Goal: Information Seeking & Learning: Learn about a topic

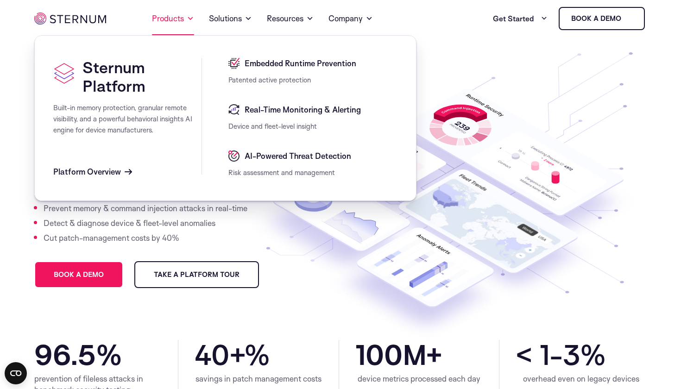
click at [169, 22] on link "Products" at bounding box center [173, 18] width 42 height 33
click at [104, 177] on span "Platform Overview" at bounding box center [87, 171] width 68 height 11
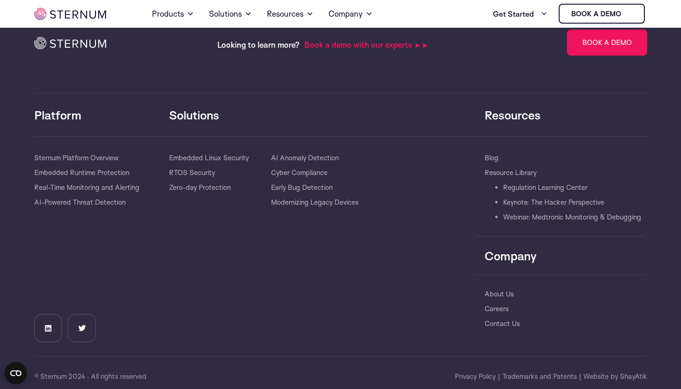
scroll to position [2853, 0]
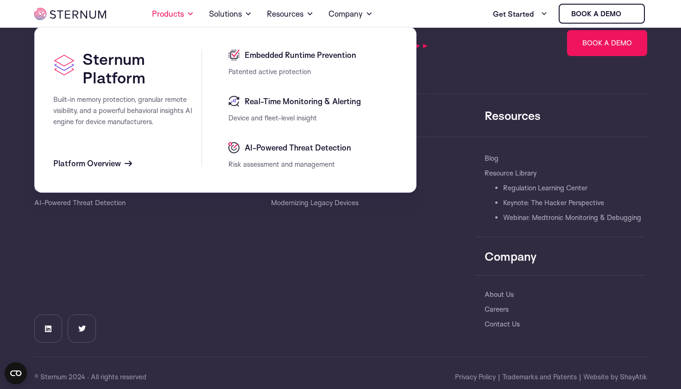
click at [281, 61] on span "Embedded Runtime Prevention" at bounding box center [299, 55] width 114 height 11
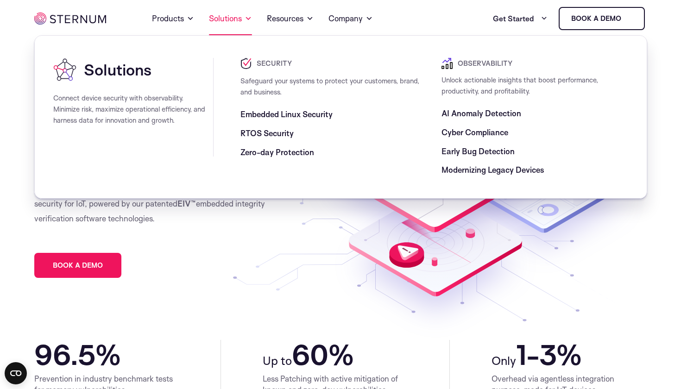
click at [232, 24] on link "Solutions" at bounding box center [230, 18] width 43 height 33
click at [256, 113] on span "Embedded Linux Security" at bounding box center [286, 114] width 92 height 11
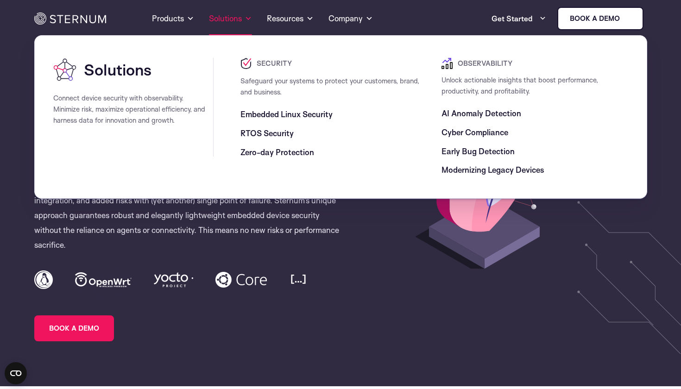
click at [223, 19] on link "Solutions" at bounding box center [230, 18] width 43 height 33
click at [243, 135] on span "RTOS Security" at bounding box center [266, 133] width 53 height 11
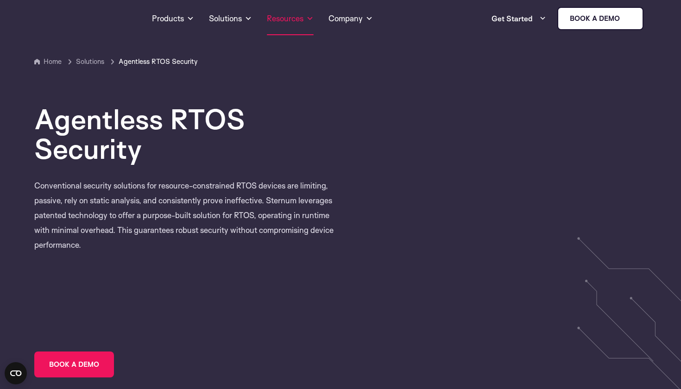
click at [290, 25] on link "Resources" at bounding box center [290, 18] width 47 height 33
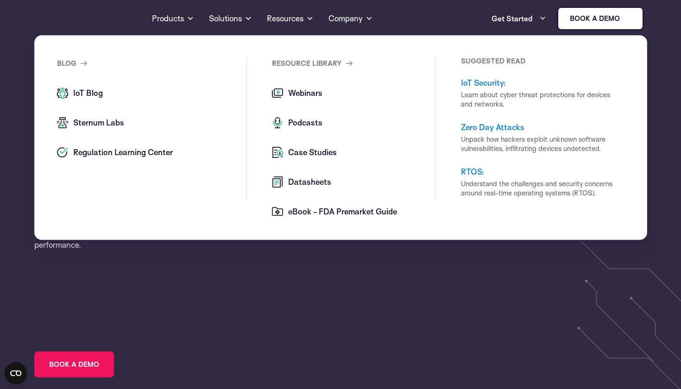
click at [95, 95] on span "IoT Blog" at bounding box center [87, 93] width 32 height 11
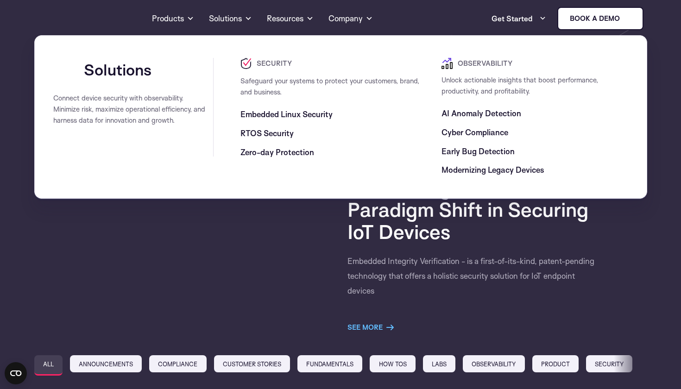
click at [457, 120] on div "Cyber Compliance" at bounding box center [535, 129] width 187 height 19
click at [457, 115] on span "AI Anomaly Detection" at bounding box center [482, 113] width 80 height 11
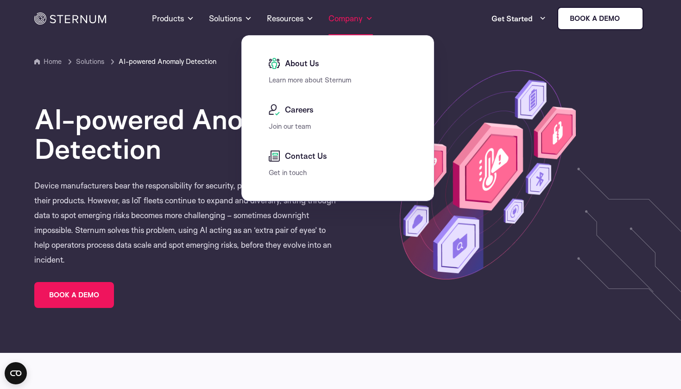
click at [347, 19] on link "Company" at bounding box center [350, 18] width 44 height 33
click at [295, 55] on section "About Us Learn more about Sternum" at bounding box center [338, 72] width 166 height 46
click at [294, 68] on span "About Us" at bounding box center [301, 63] width 37 height 11
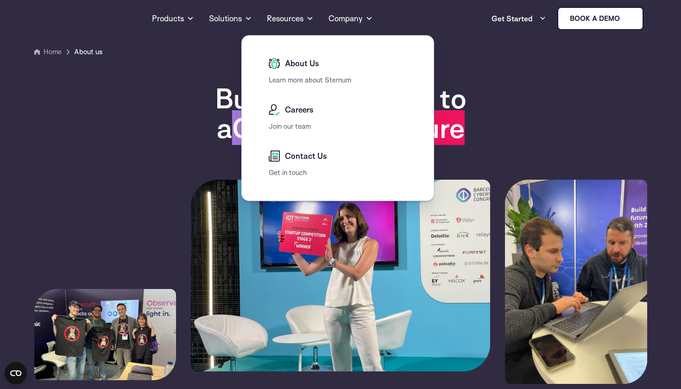
click at [289, 115] on span "Careers" at bounding box center [298, 109] width 31 height 11
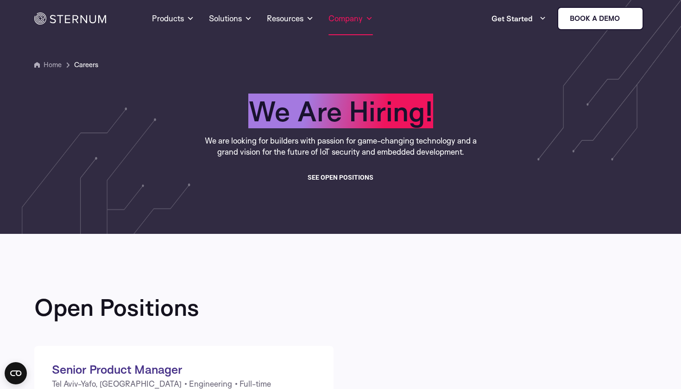
click at [342, 19] on link "Company" at bounding box center [350, 18] width 44 height 33
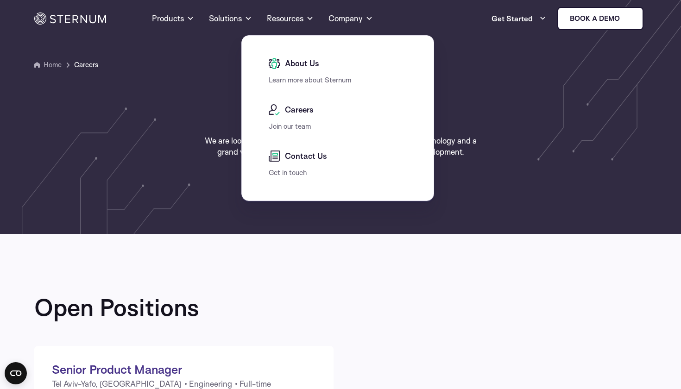
click at [293, 162] on div "Contact Us" at bounding box center [340, 159] width 143 height 17
click at [294, 158] on span "Contact Us" at bounding box center [305, 156] width 44 height 11
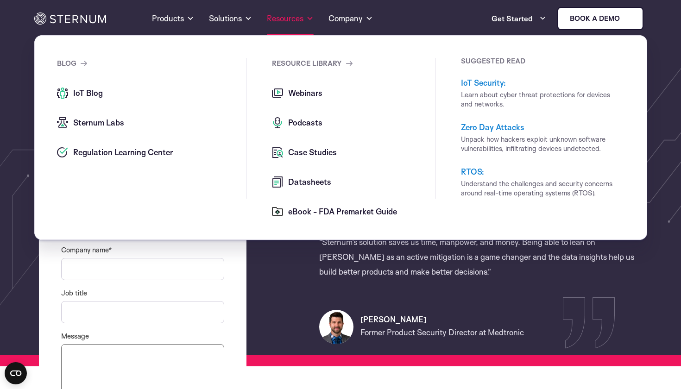
click at [295, 22] on link "Resources" at bounding box center [290, 18] width 47 height 33
click at [298, 21] on link "Resources" at bounding box center [290, 18] width 47 height 33
click at [306, 155] on span "Case Studies" at bounding box center [311, 152] width 51 height 11
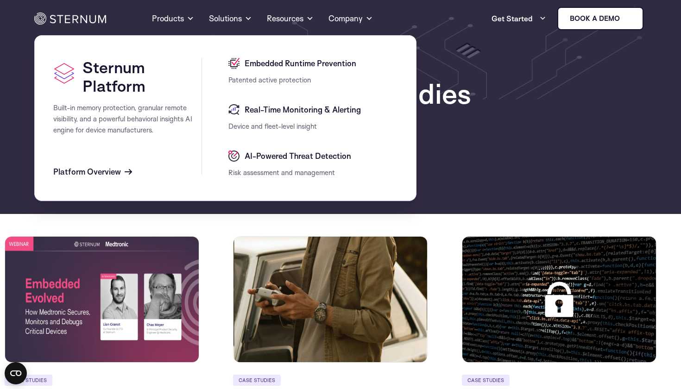
click at [253, 157] on span "AI-Powered Threat Detection" at bounding box center [296, 156] width 109 height 11
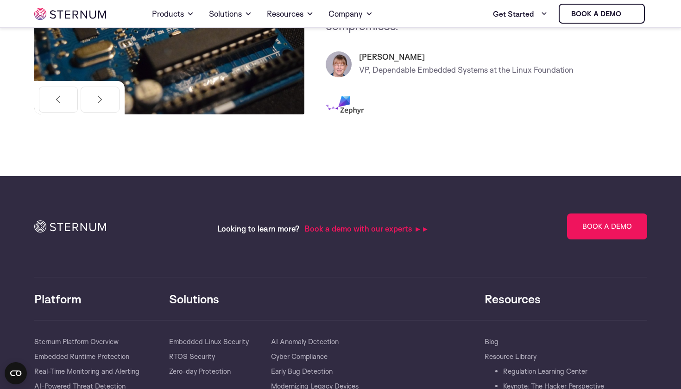
scroll to position [2095, 0]
